Goal: Navigation & Orientation: Find specific page/section

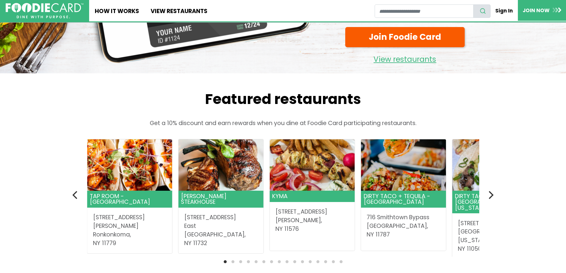
scroll to position [118, 0]
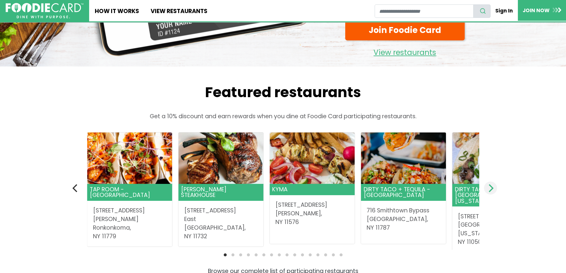
click at [491, 192] on icon "Next" at bounding box center [490, 188] width 8 height 8
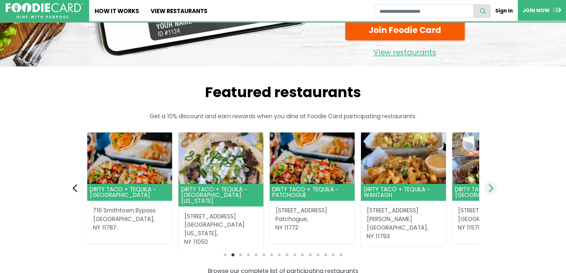
click at [491, 192] on icon "Next" at bounding box center [490, 188] width 8 height 8
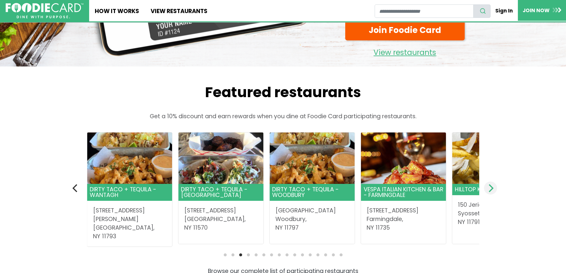
click at [491, 192] on icon "Next" at bounding box center [490, 188] width 8 height 8
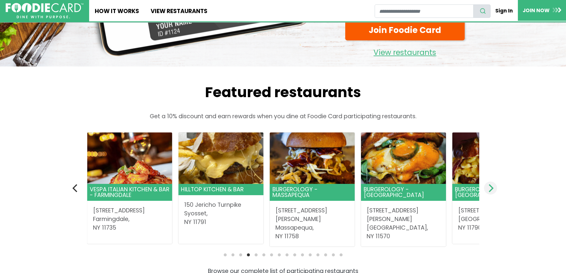
click at [491, 192] on icon "Next" at bounding box center [490, 188] width 8 height 8
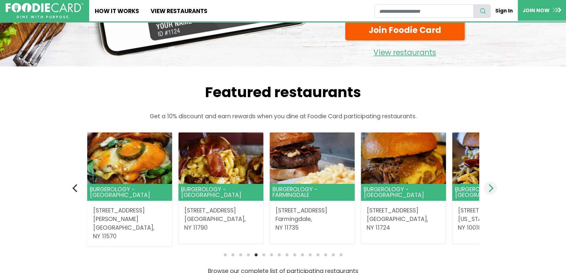
click at [491, 192] on icon "Next" at bounding box center [490, 188] width 8 height 8
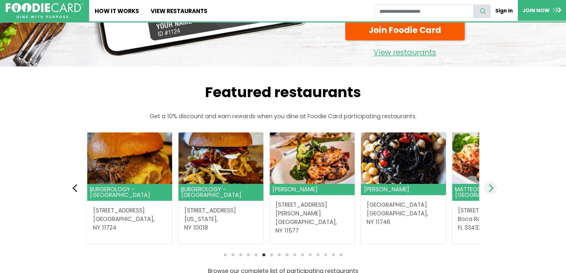
click at [491, 192] on icon "Next" at bounding box center [490, 188] width 8 height 8
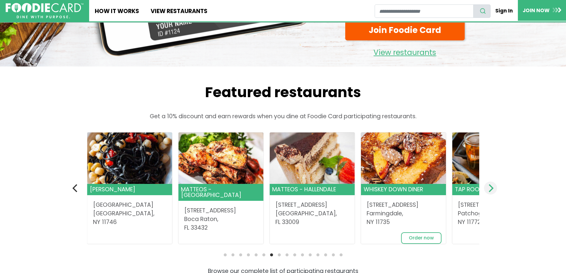
click at [491, 192] on icon "Next" at bounding box center [491, 188] width 5 height 8
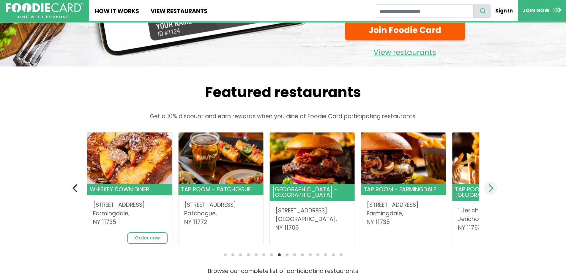
click at [491, 192] on icon "Next" at bounding box center [490, 188] width 8 height 8
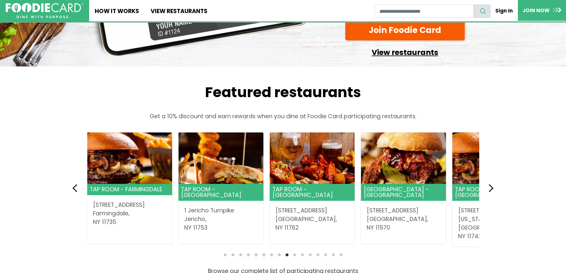
click at [391, 59] on link "View restaurants" at bounding box center [404, 50] width 119 height 15
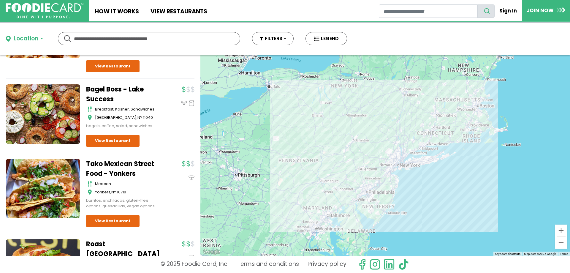
scroll to position [3287, 0]
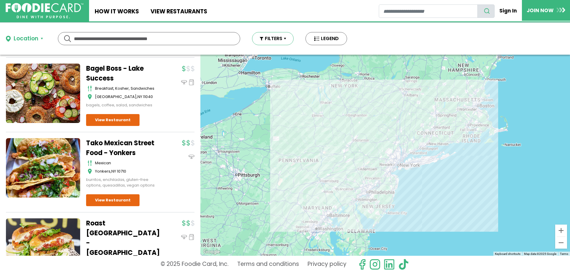
click at [274, 37] on button "FILTERS" at bounding box center [273, 38] width 42 height 13
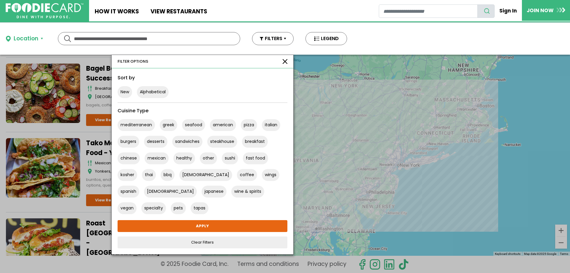
click at [286, 62] on button "button" at bounding box center [285, 61] width 5 height 5
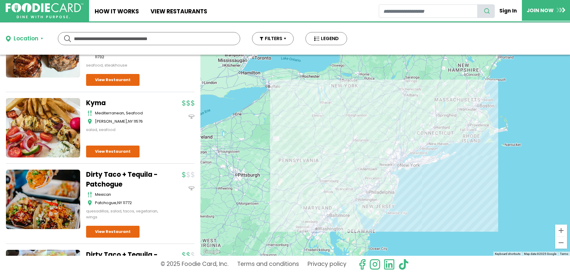
scroll to position [0, 0]
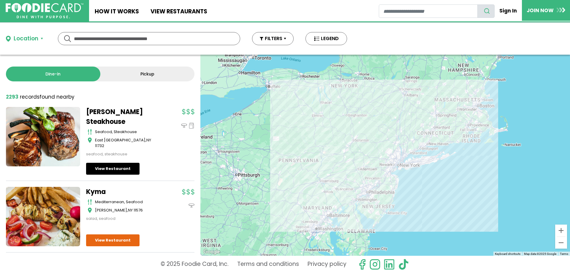
click at [116, 164] on link "View Restaurant" at bounding box center [112, 169] width 53 height 12
